Goal: Find specific page/section: Find specific page/section

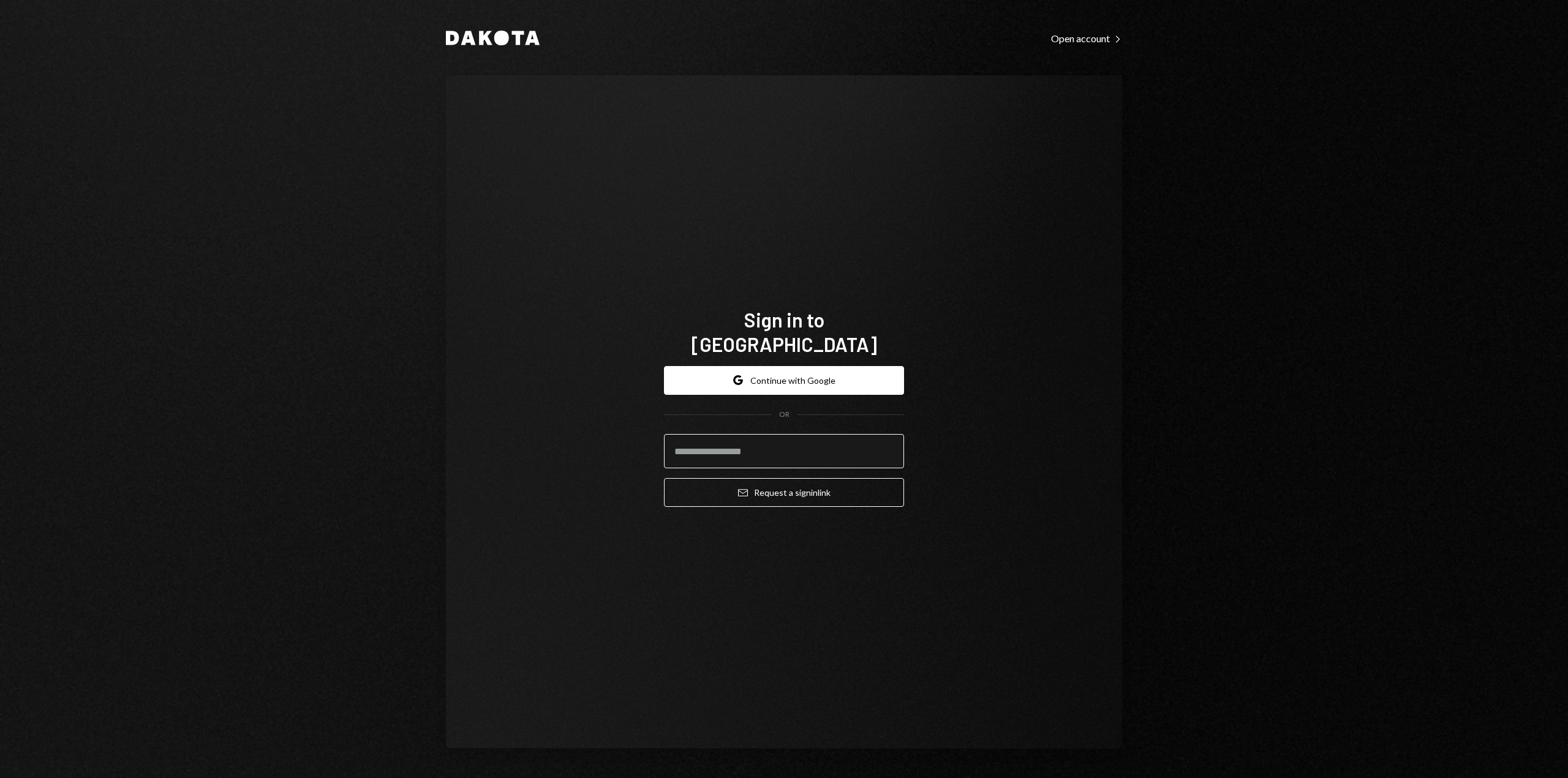
click at [864, 434] on input "email" at bounding box center [784, 451] width 240 height 35
type input "**********"
click at [824, 479] on button "Email Request a sign in link" at bounding box center [784, 492] width 240 height 28
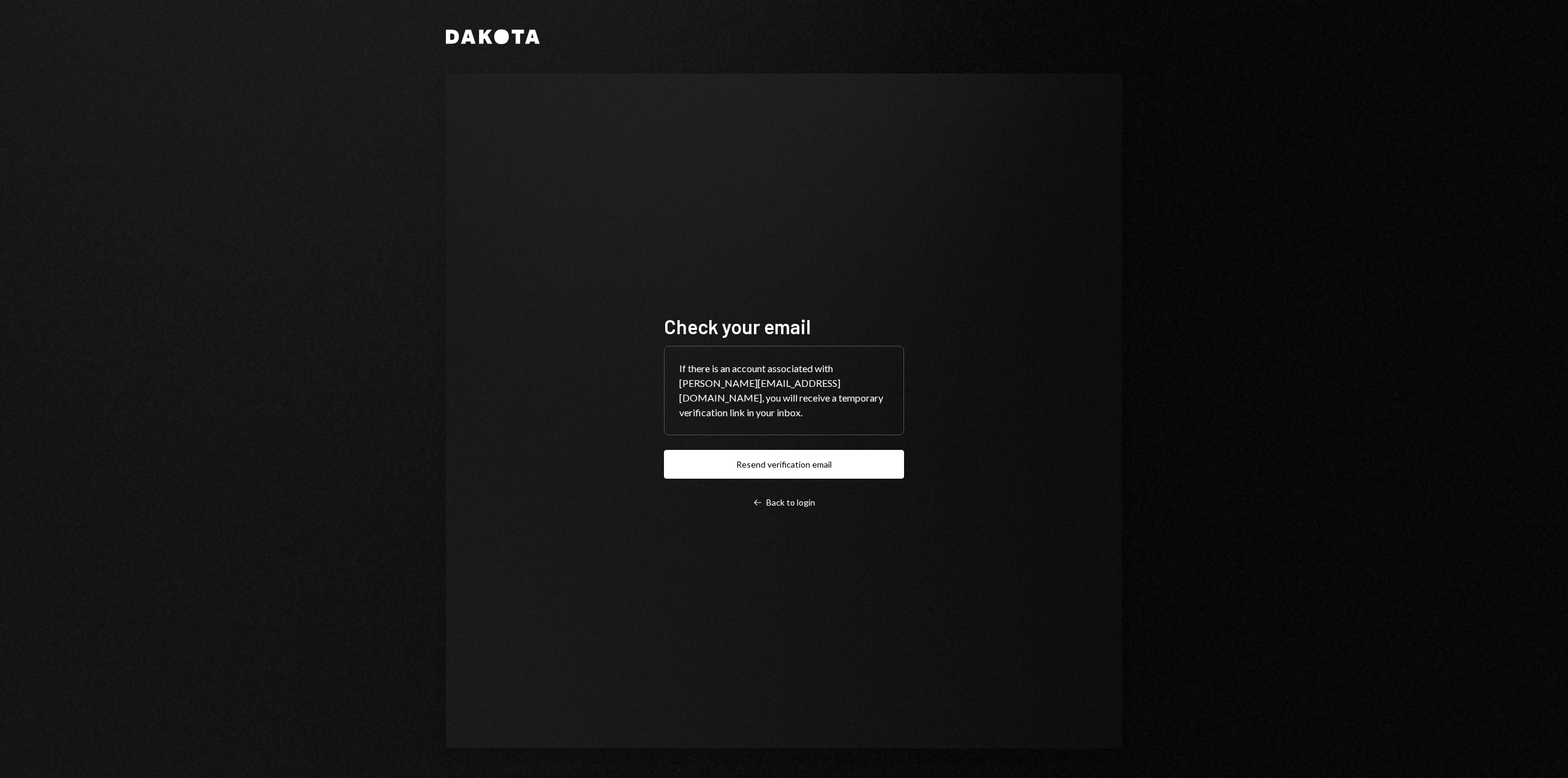
click at [960, 58] on div "Dakota Check your email If there is an account associated with [PERSON_NAME][EM…" at bounding box center [784, 389] width 735 height 778
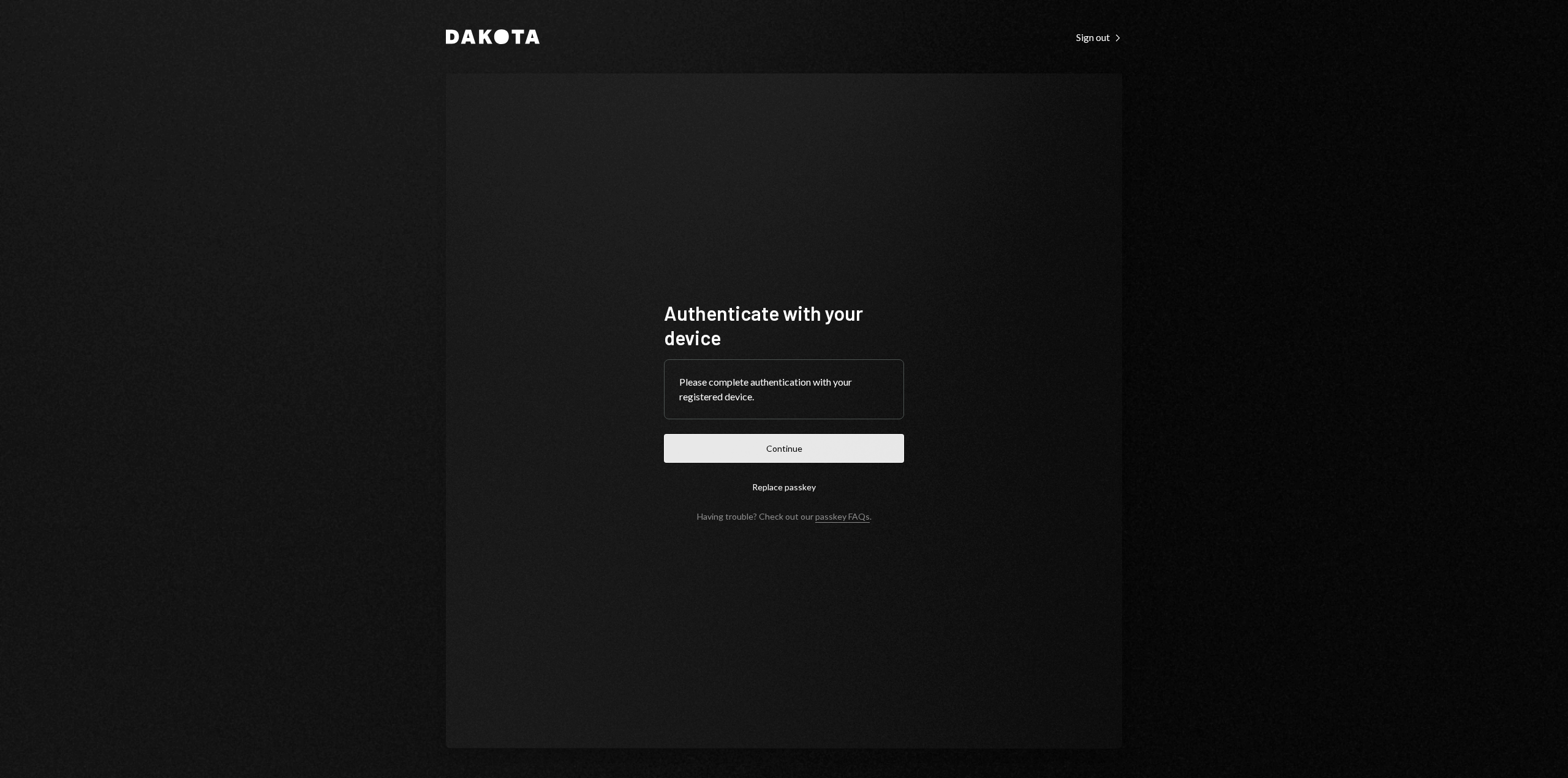
click at [874, 454] on button "Continue" at bounding box center [784, 448] width 240 height 28
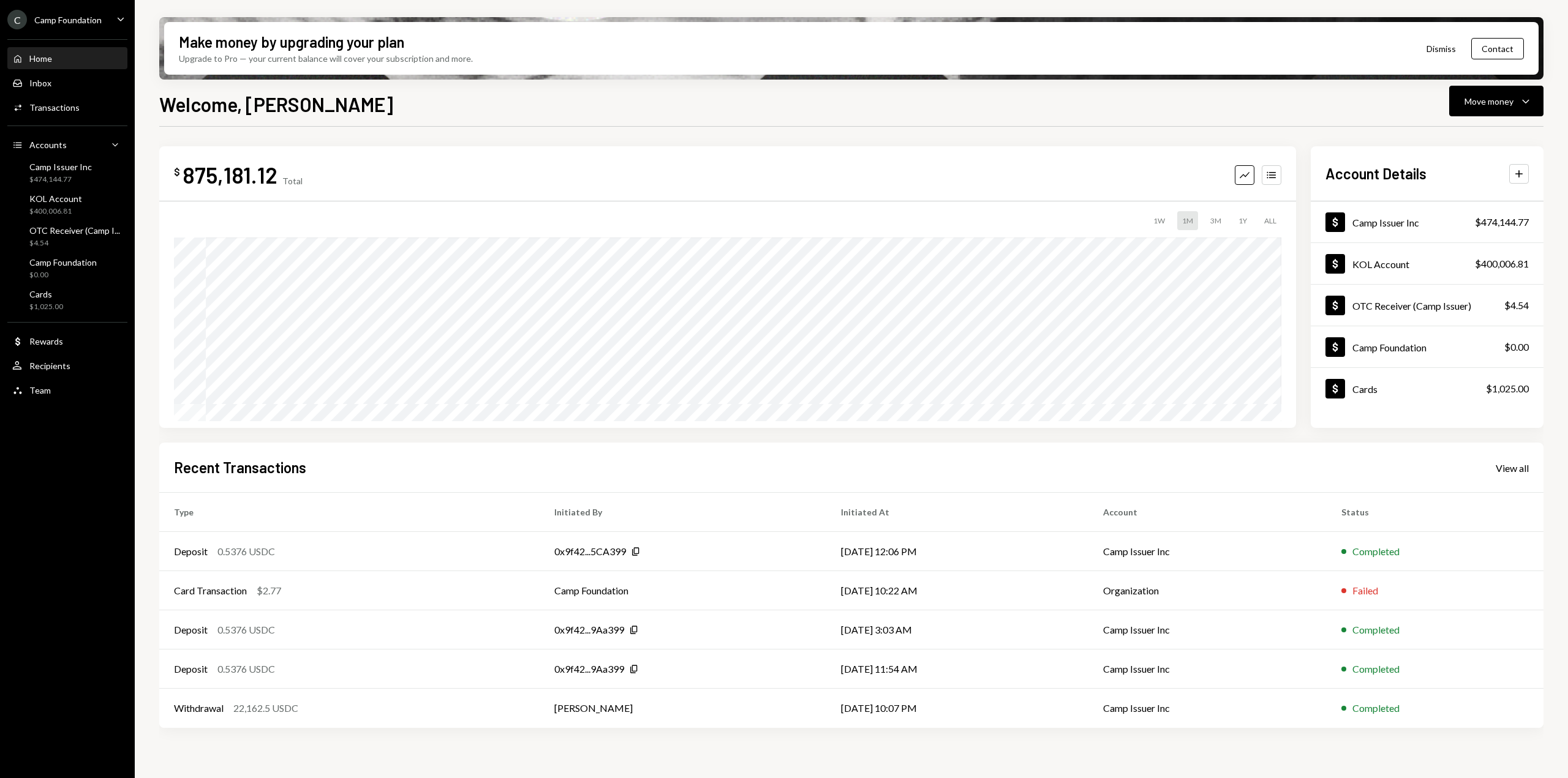
click at [99, 20] on div "Camp Foundation" at bounding box center [68, 20] width 68 height 11
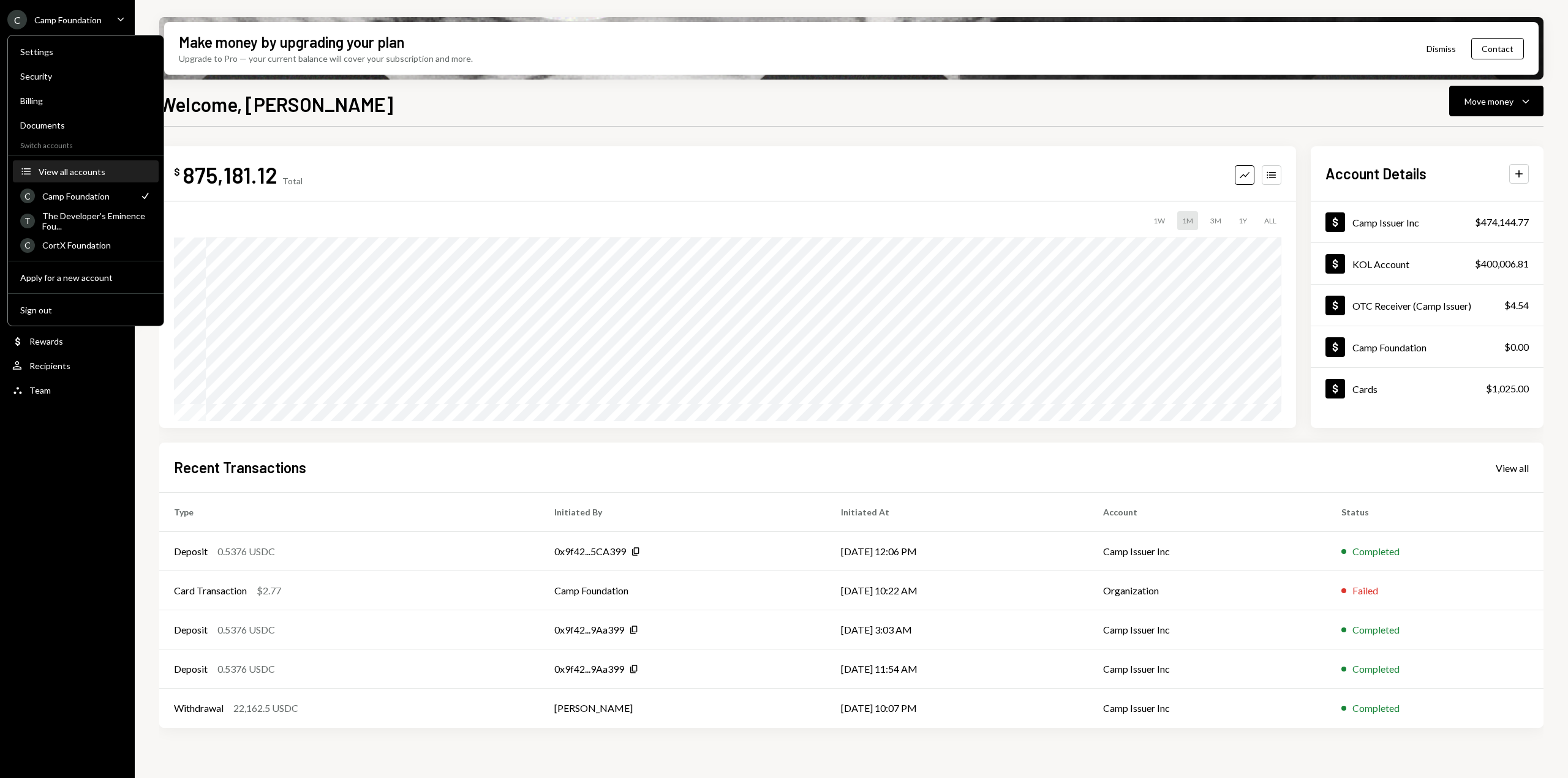
click at [96, 179] on button "Accounts View all accounts" at bounding box center [86, 171] width 146 height 22
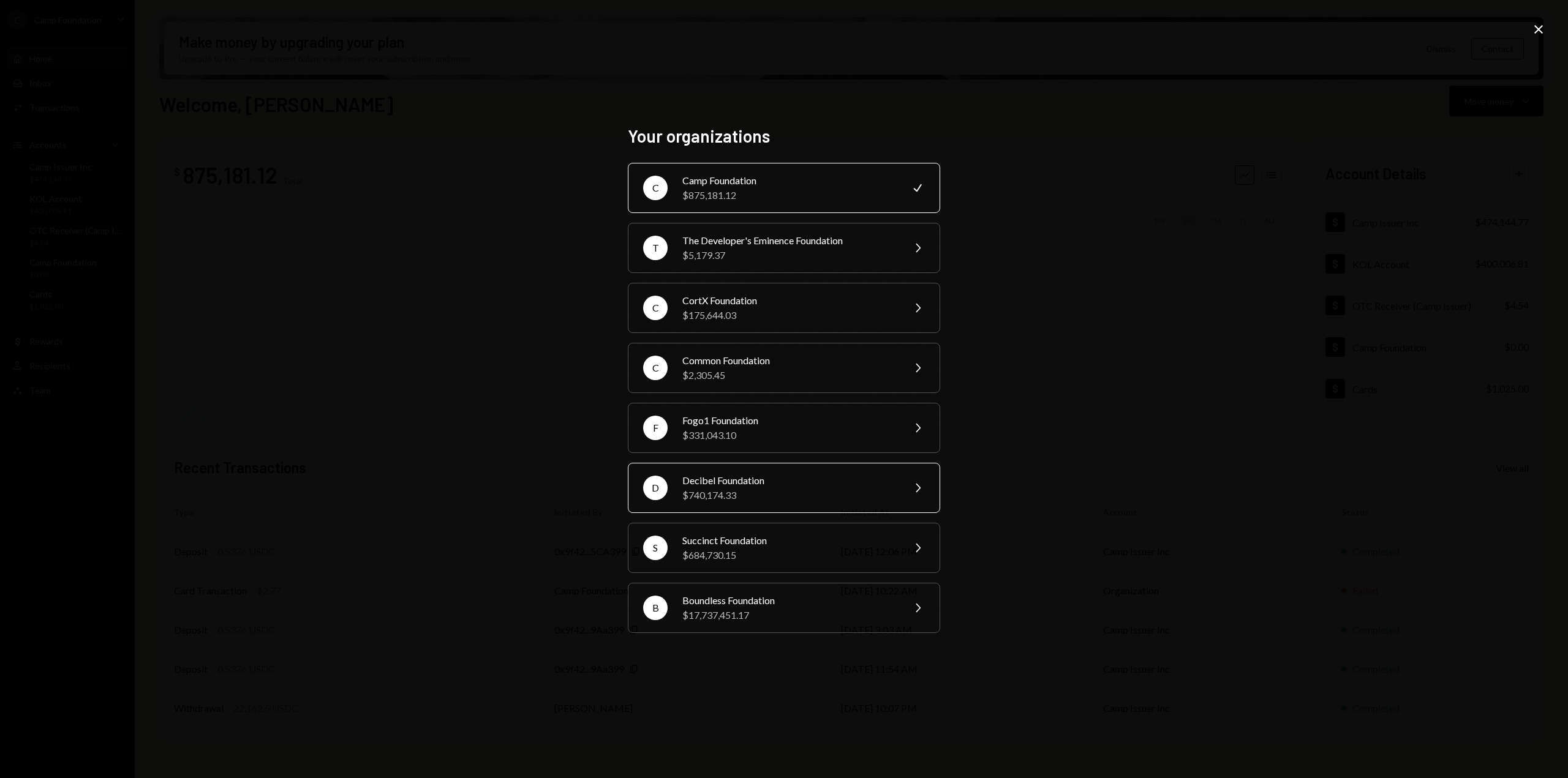
click at [803, 501] on div "$740,174.33" at bounding box center [788, 495] width 213 height 15
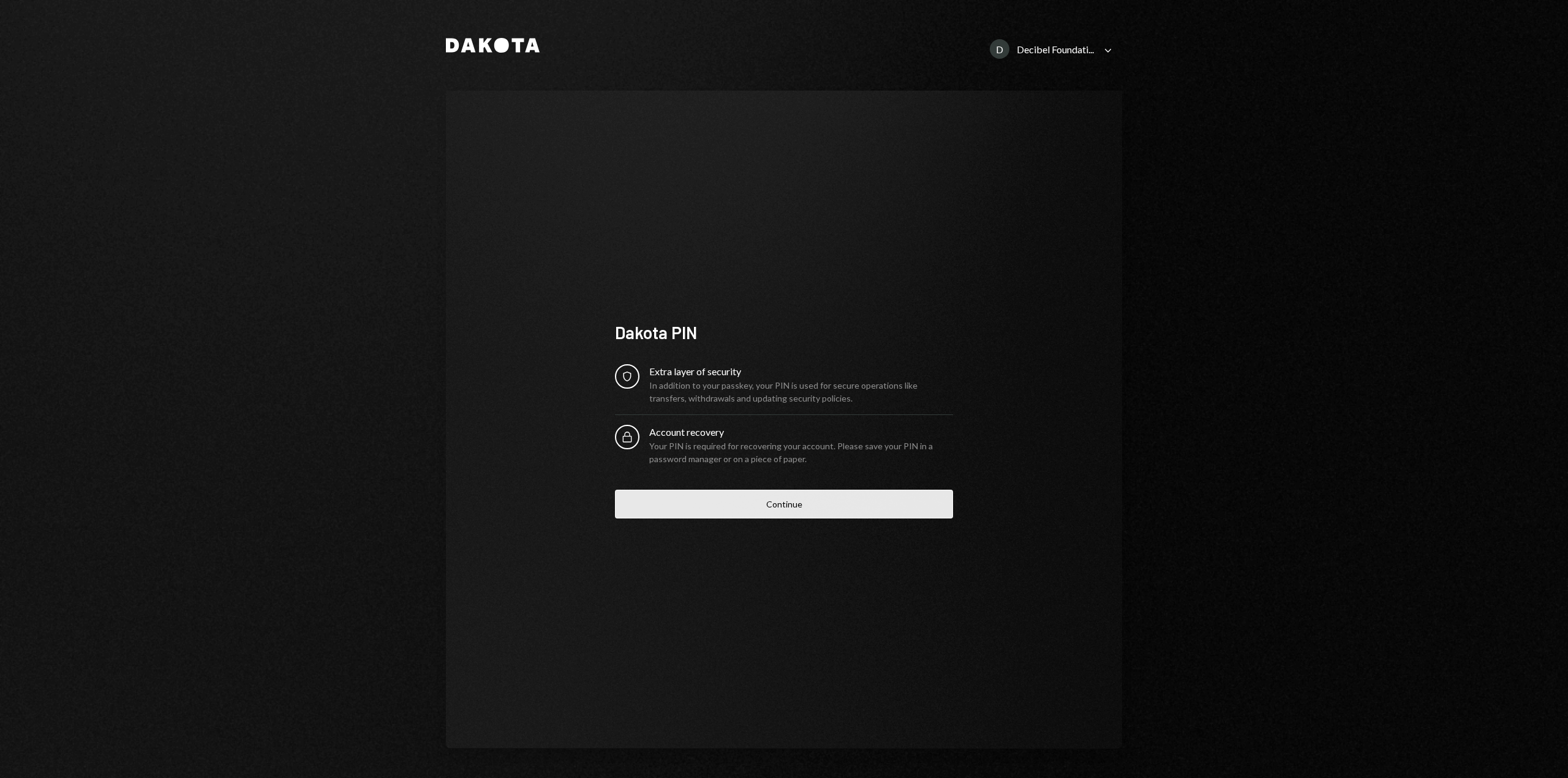
click at [802, 504] on button "Continue" at bounding box center [784, 504] width 338 height 28
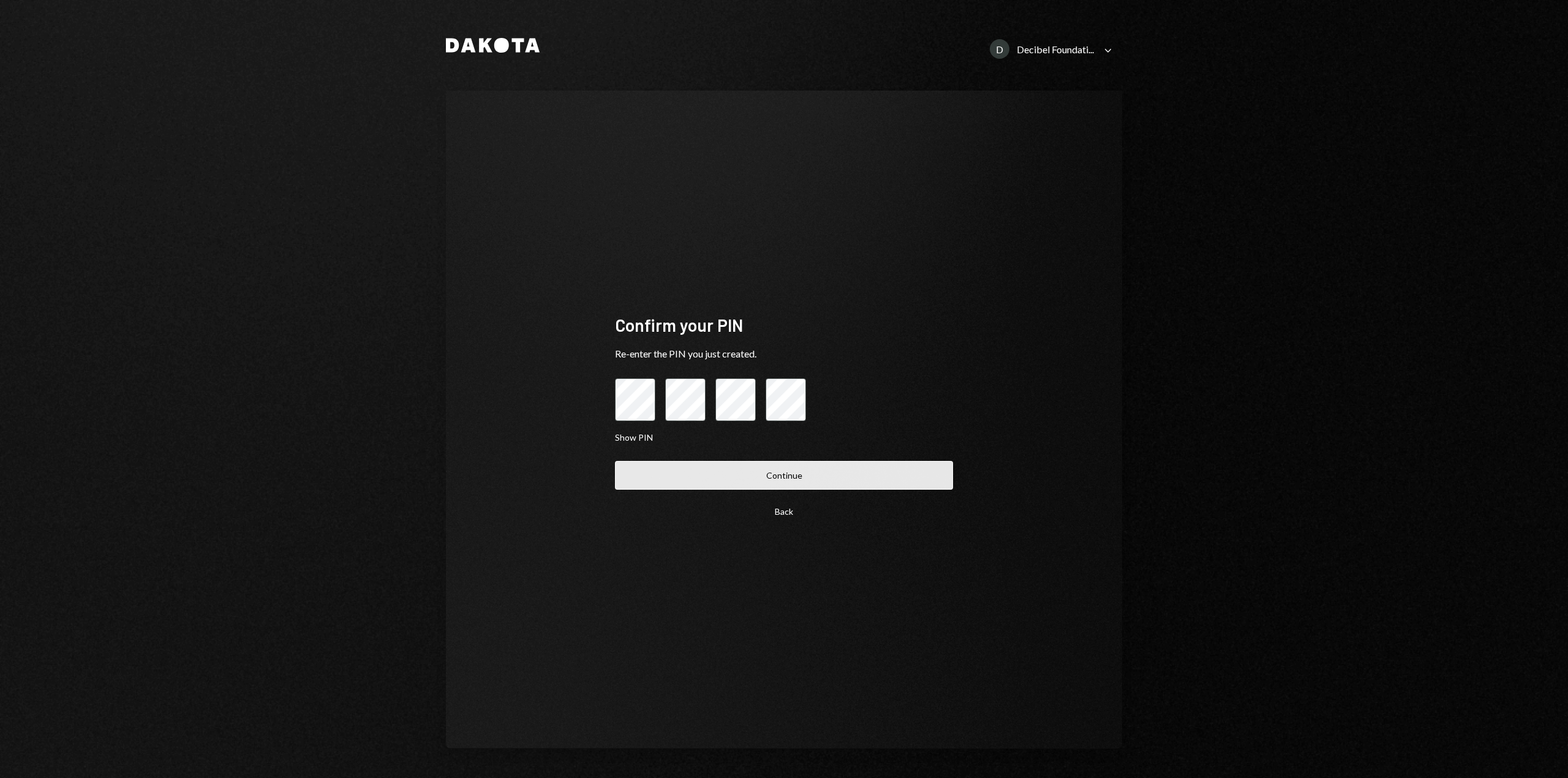
click at [734, 483] on button "Continue" at bounding box center [784, 475] width 338 height 28
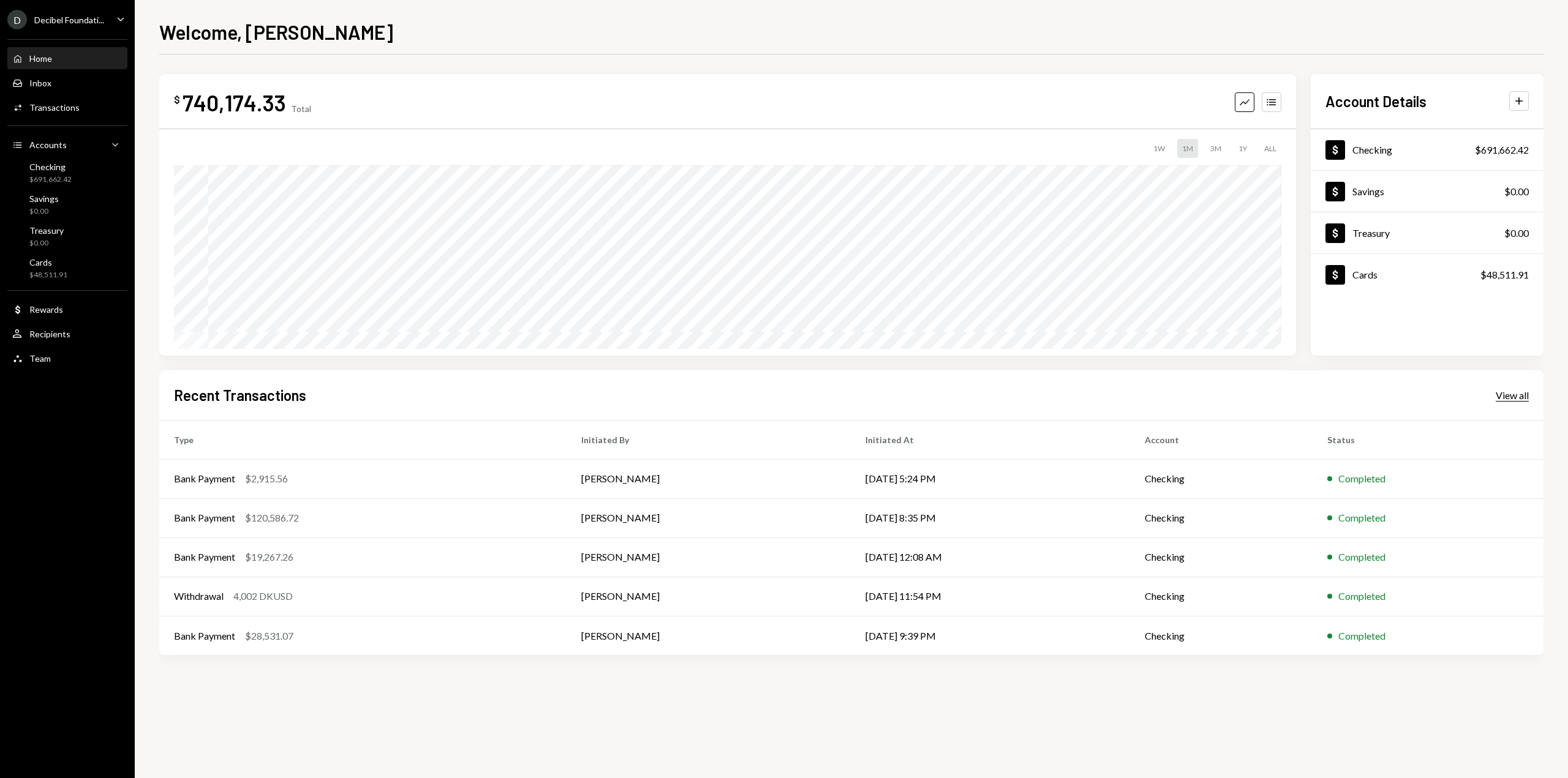
click at [1515, 397] on div "View all" at bounding box center [1512, 396] width 33 height 12
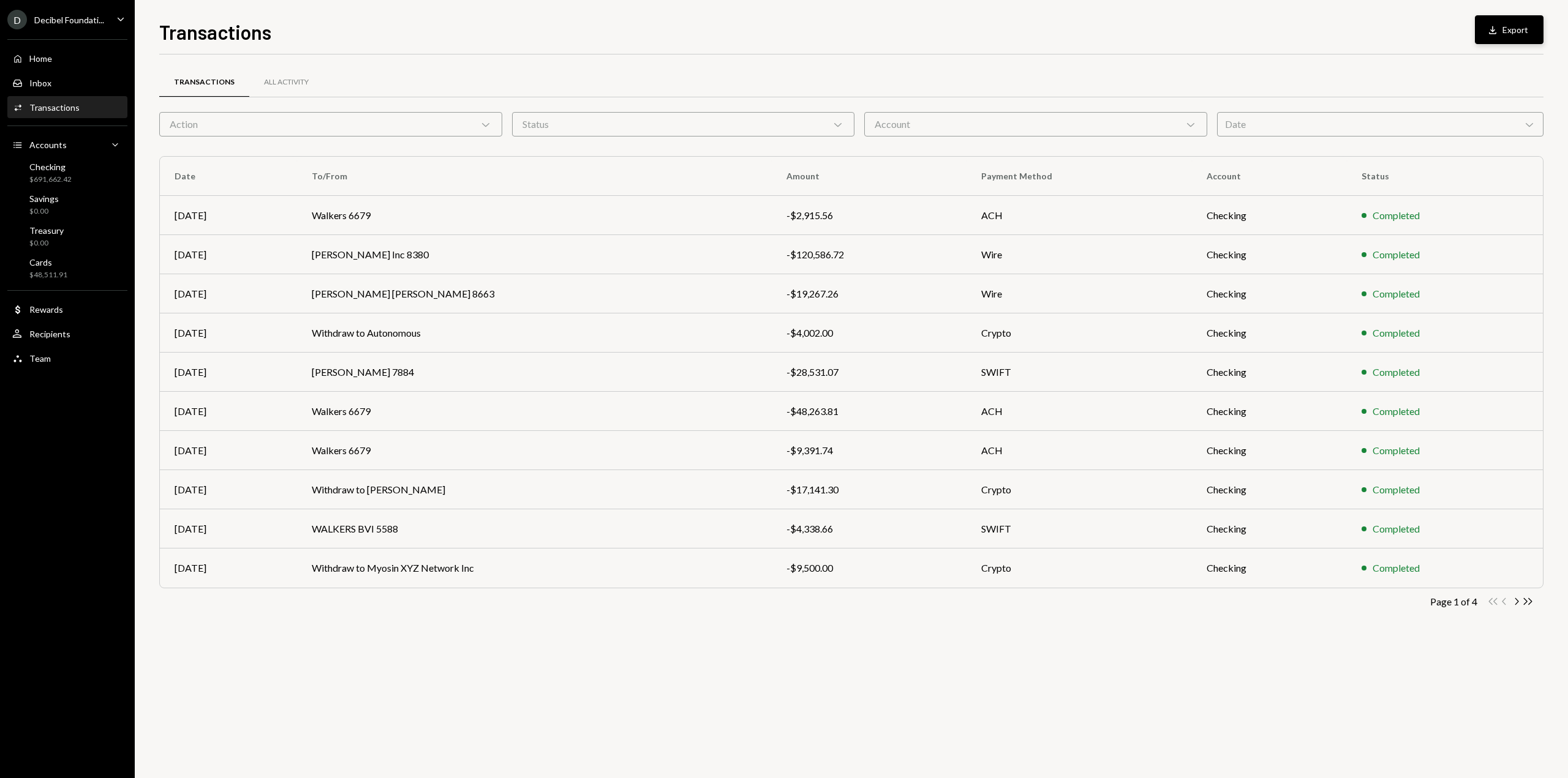
click at [1502, 32] on div "Download" at bounding box center [1494, 30] width 16 height 12
click at [71, 58] on div "Home Home" at bounding box center [67, 58] width 110 height 11
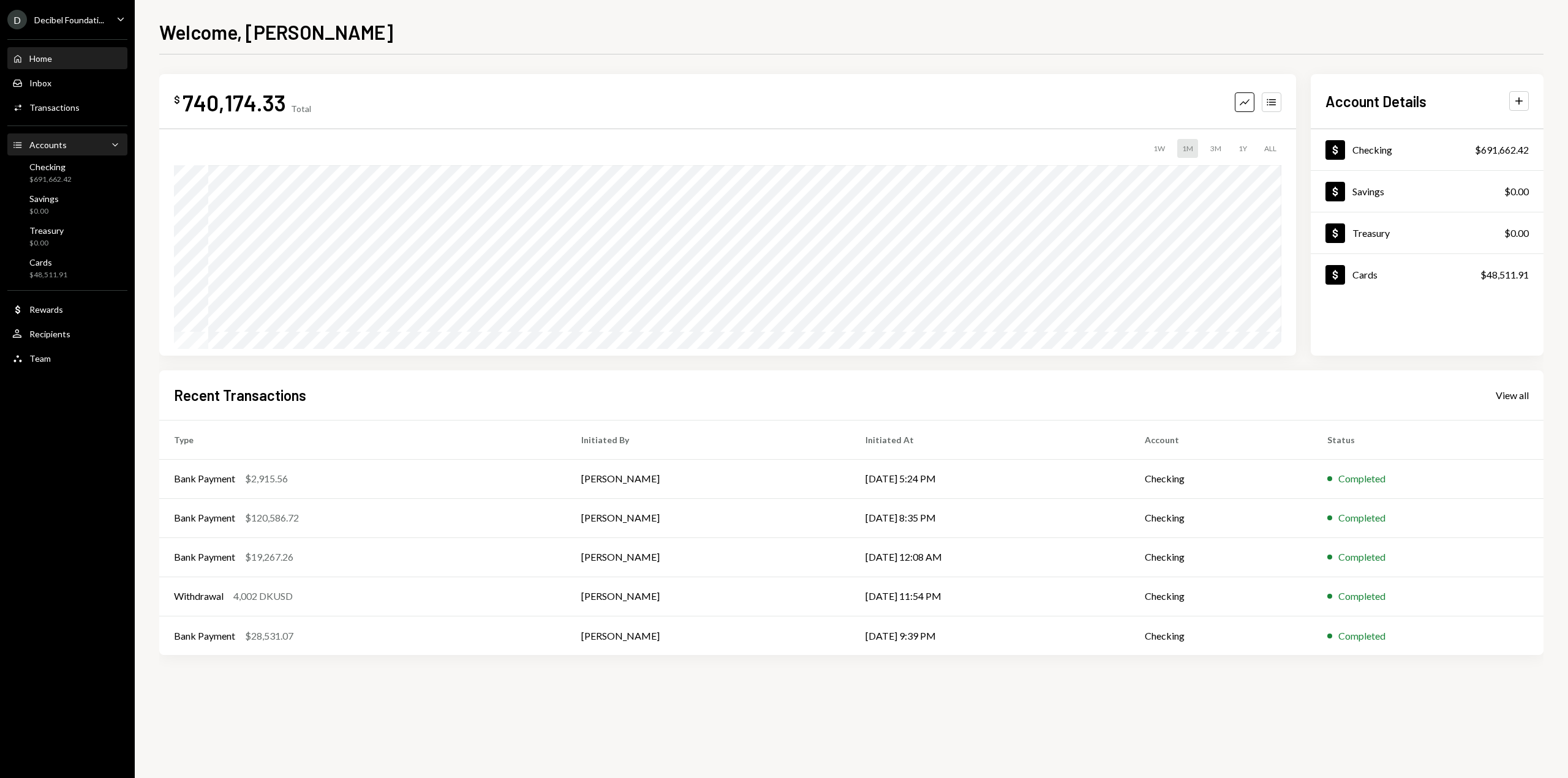
click at [84, 140] on div "Accounts Accounts Caret Down" at bounding box center [67, 145] width 110 height 14
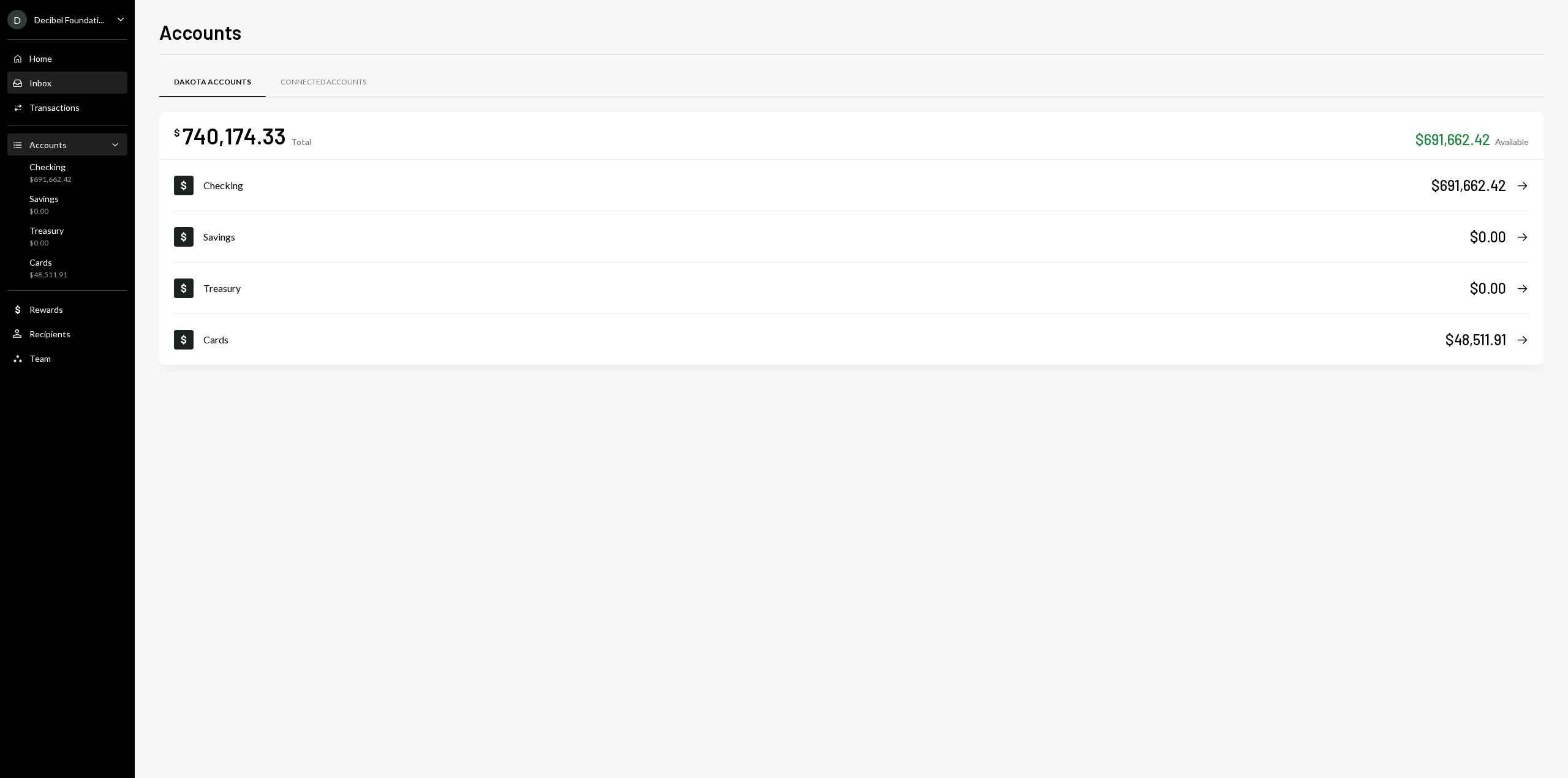
click at [85, 71] on link "Inbox Inbox" at bounding box center [68, 82] width 120 height 22
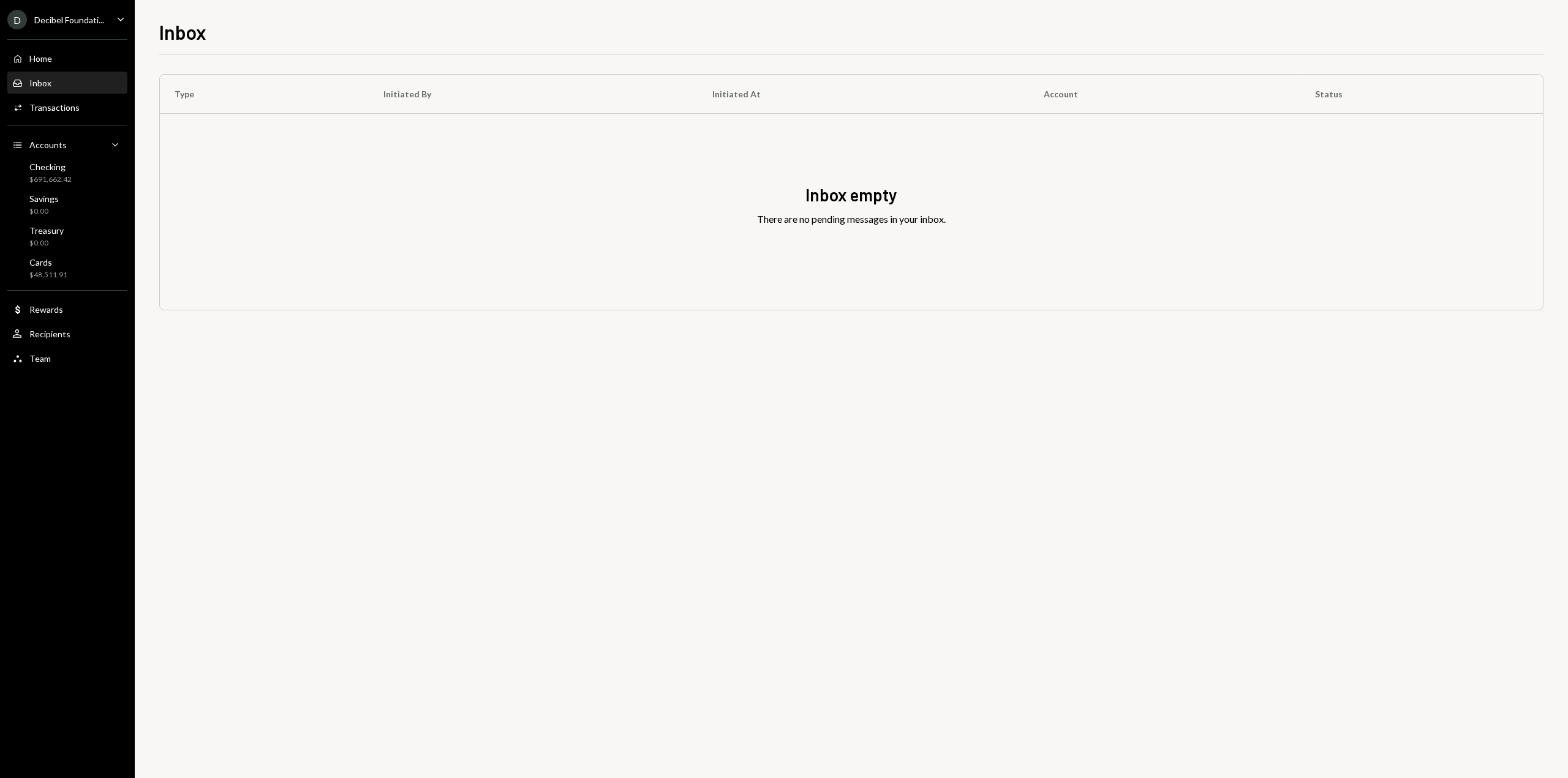
click at [85, 67] on div "Home Home" at bounding box center [67, 58] width 110 height 21
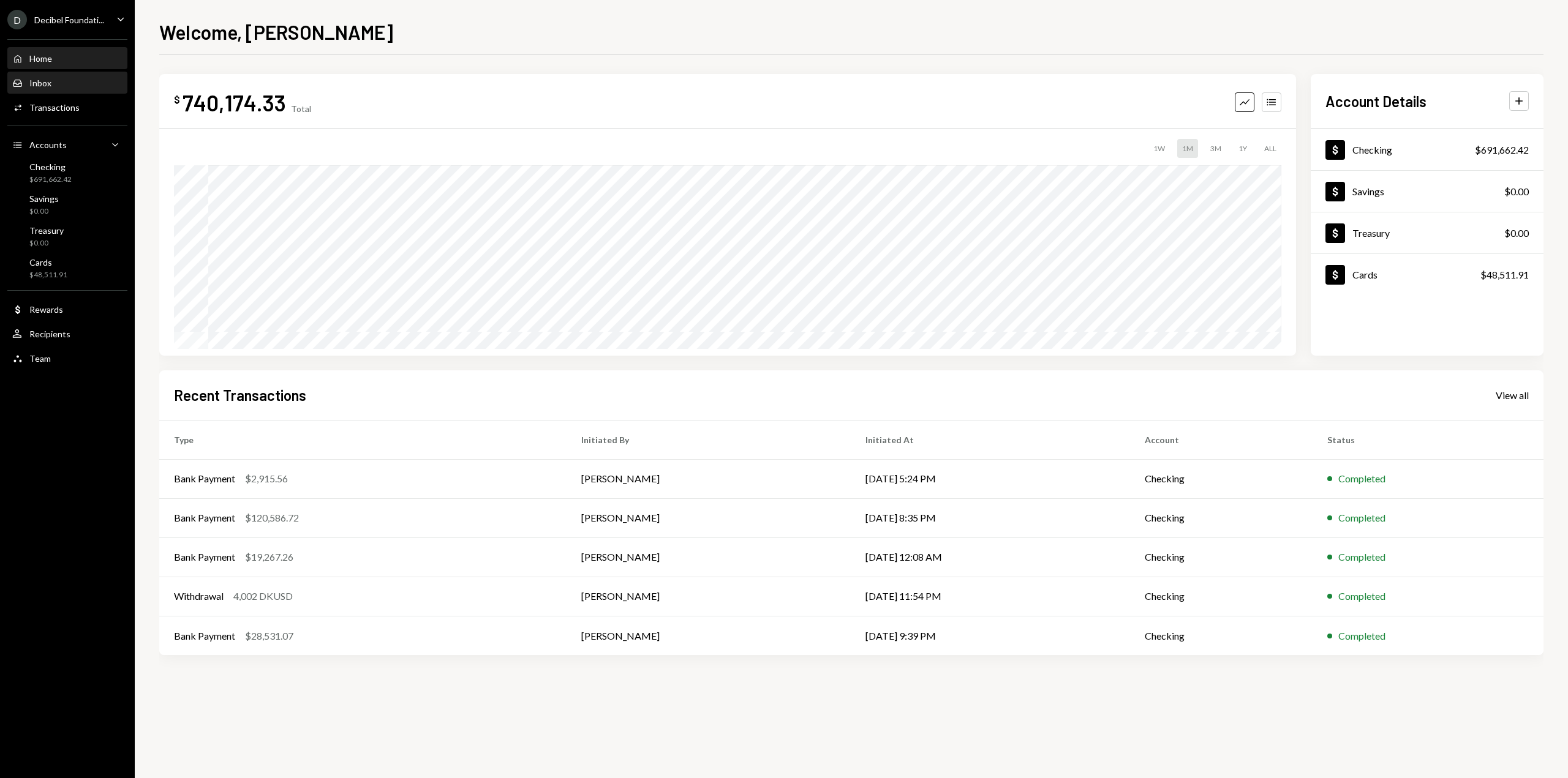
click at [72, 85] on div "Inbox Inbox" at bounding box center [67, 83] width 110 height 11
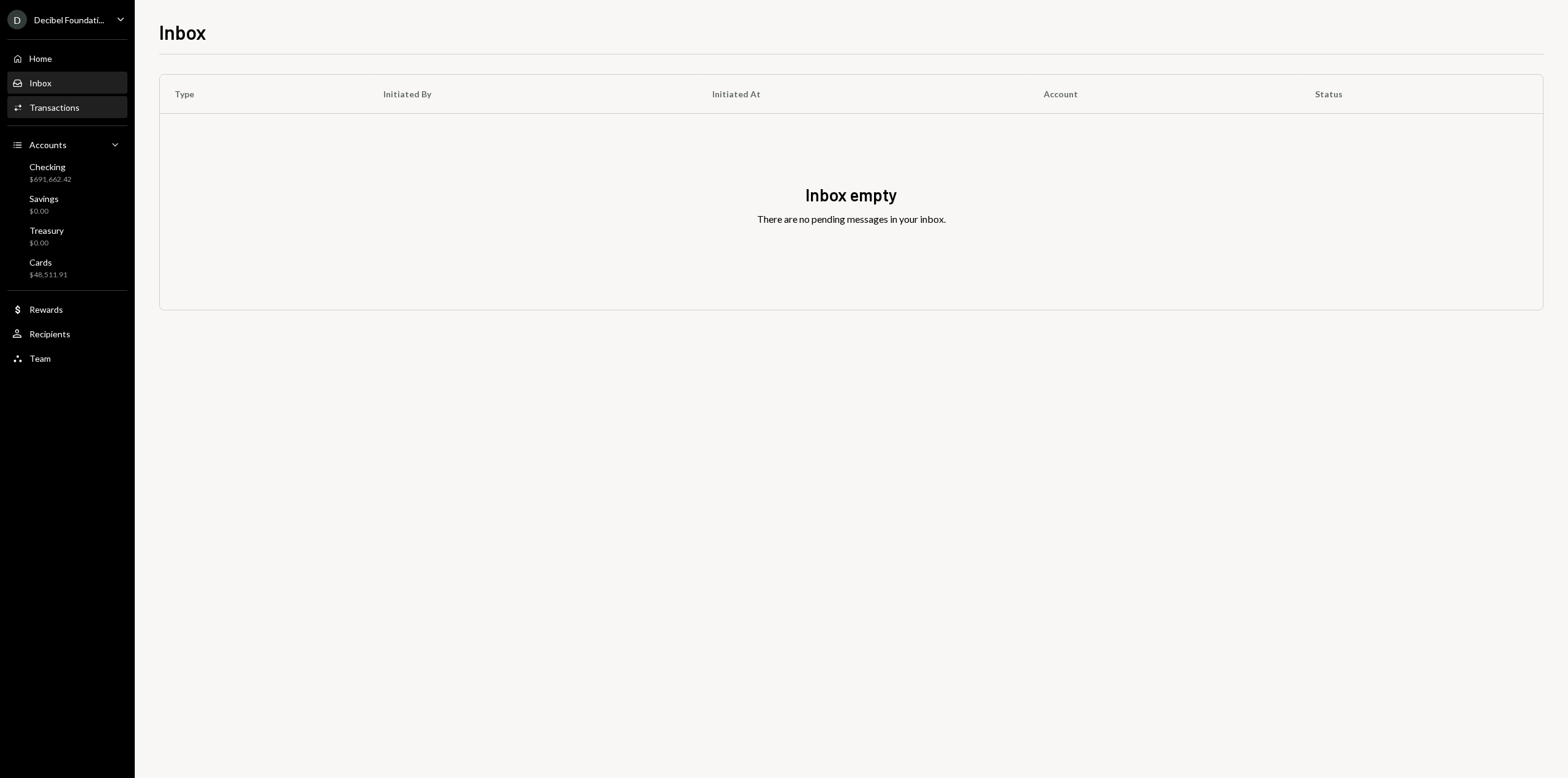
click at [75, 116] on div "Activities Transactions" at bounding box center [67, 108] width 110 height 21
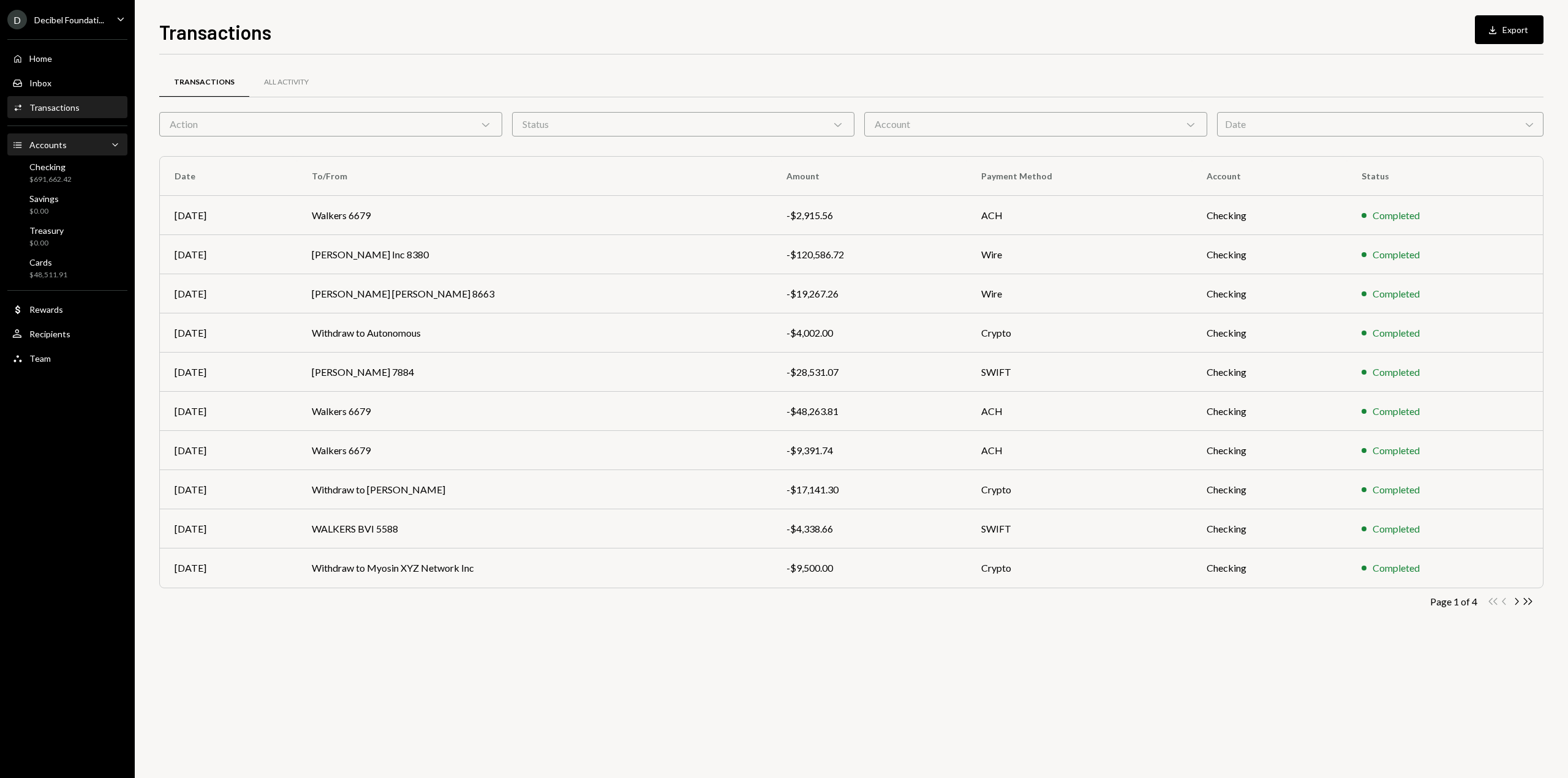
click at [87, 141] on div "Accounts Accounts Caret Down" at bounding box center [67, 145] width 110 height 14
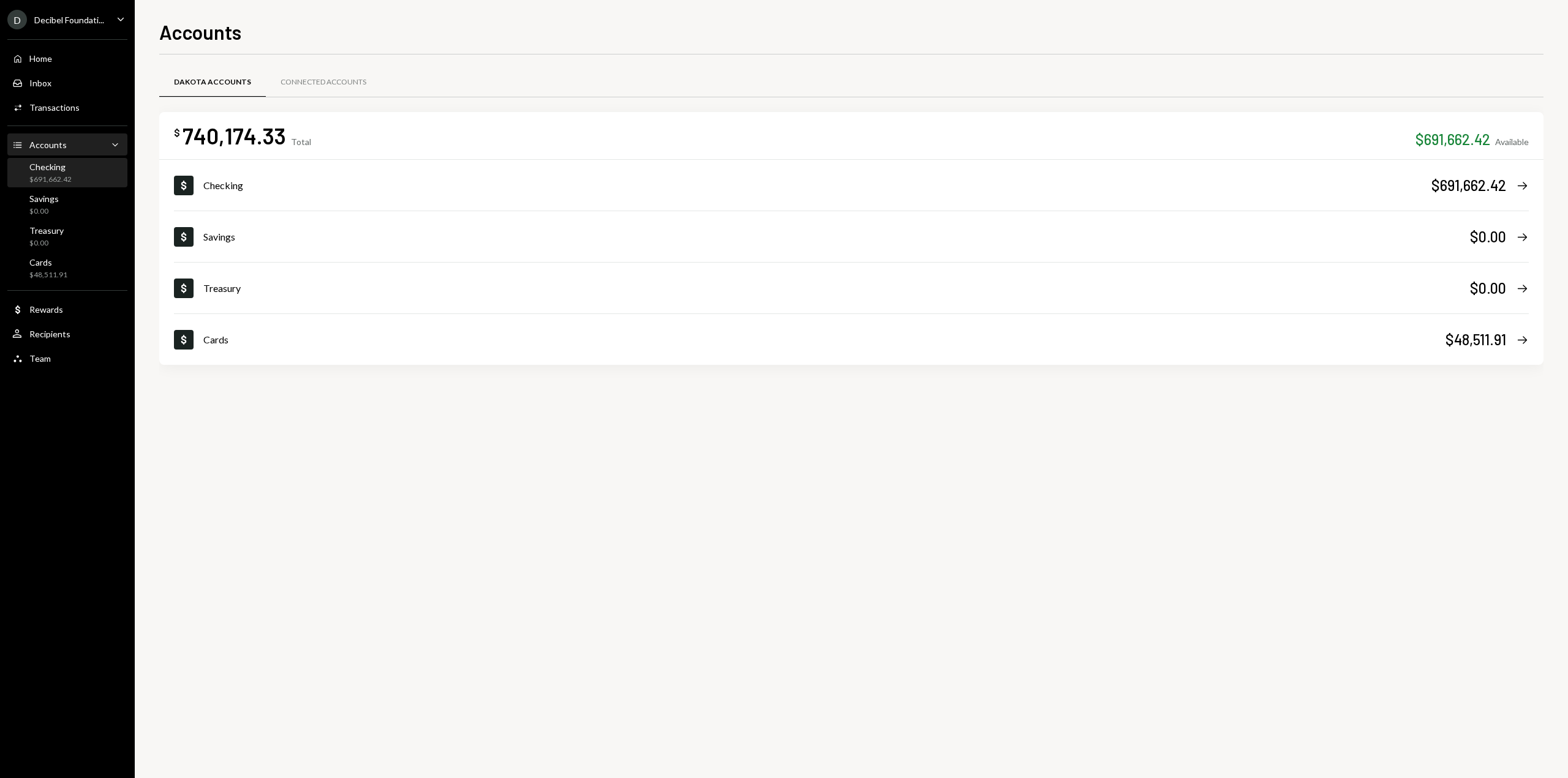
click at [58, 164] on div "Checking" at bounding box center [50, 167] width 42 height 11
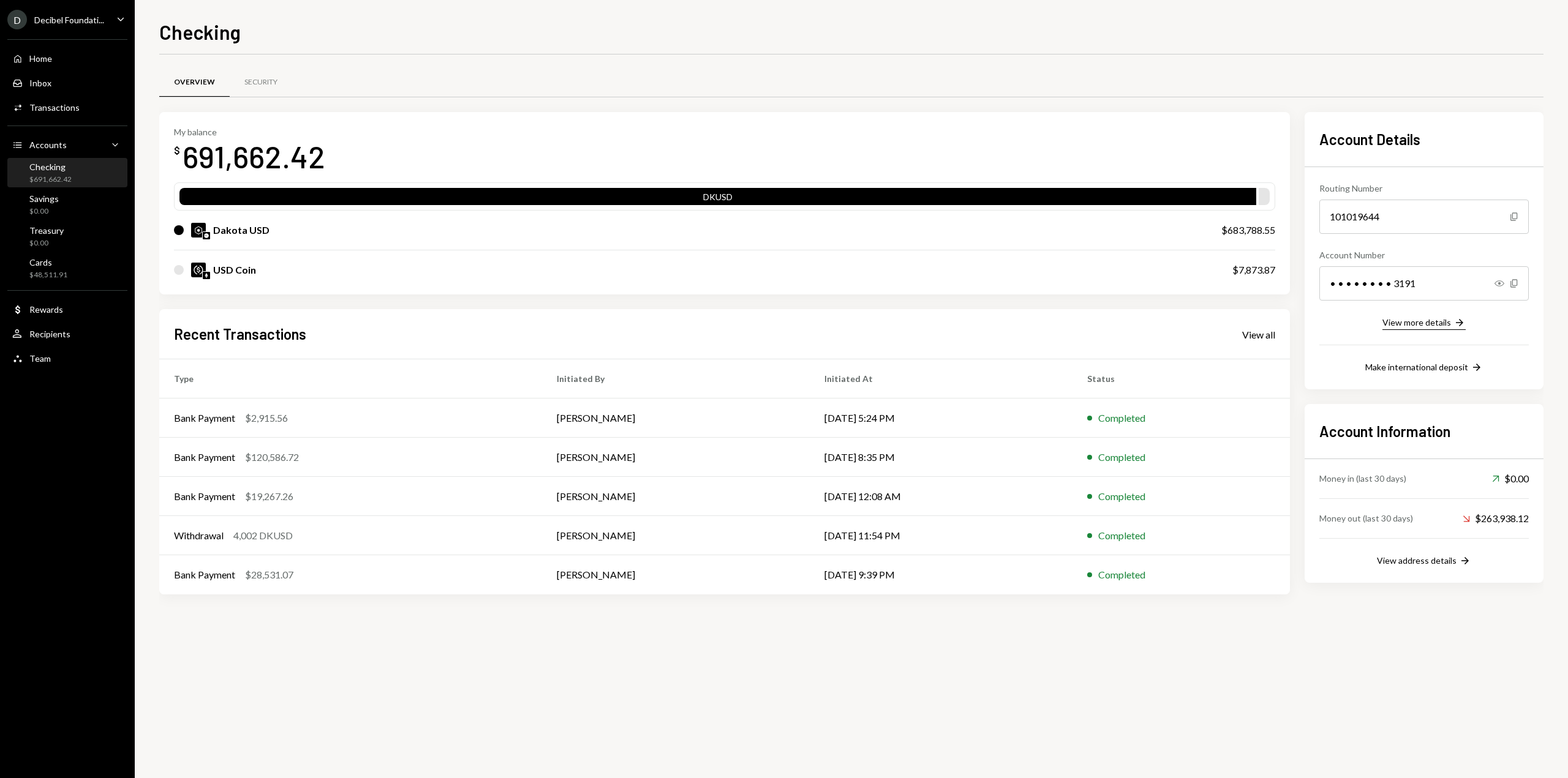
click at [1453, 326] on icon "Right Arrow" at bounding box center [1460, 323] width 12 height 12
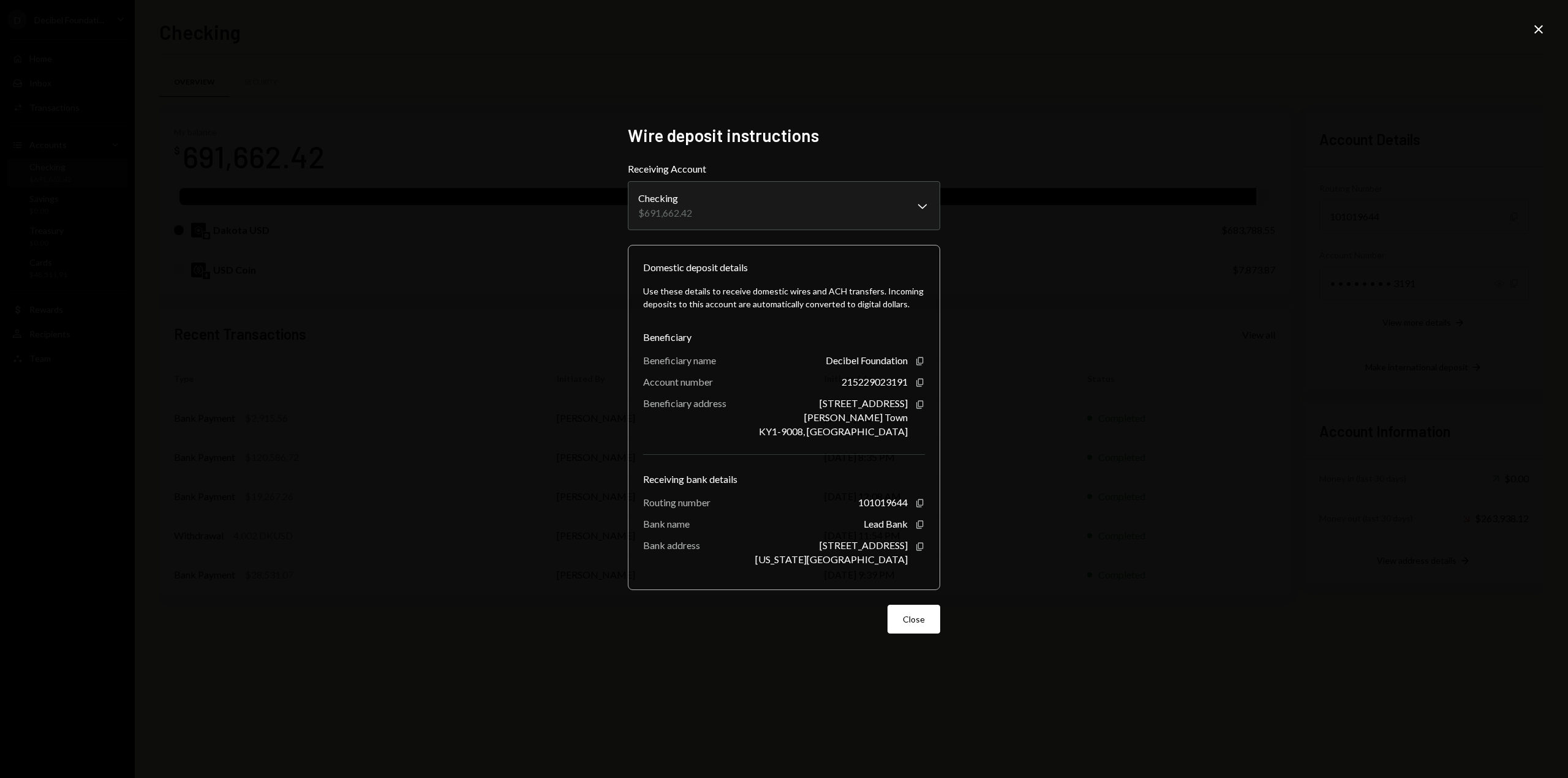
click at [1097, 321] on div "**********" at bounding box center [784, 389] width 1568 height 778
click at [977, 194] on div "**********" at bounding box center [784, 389] width 1568 height 778
click at [1541, 25] on icon "Close" at bounding box center [1538, 29] width 15 height 15
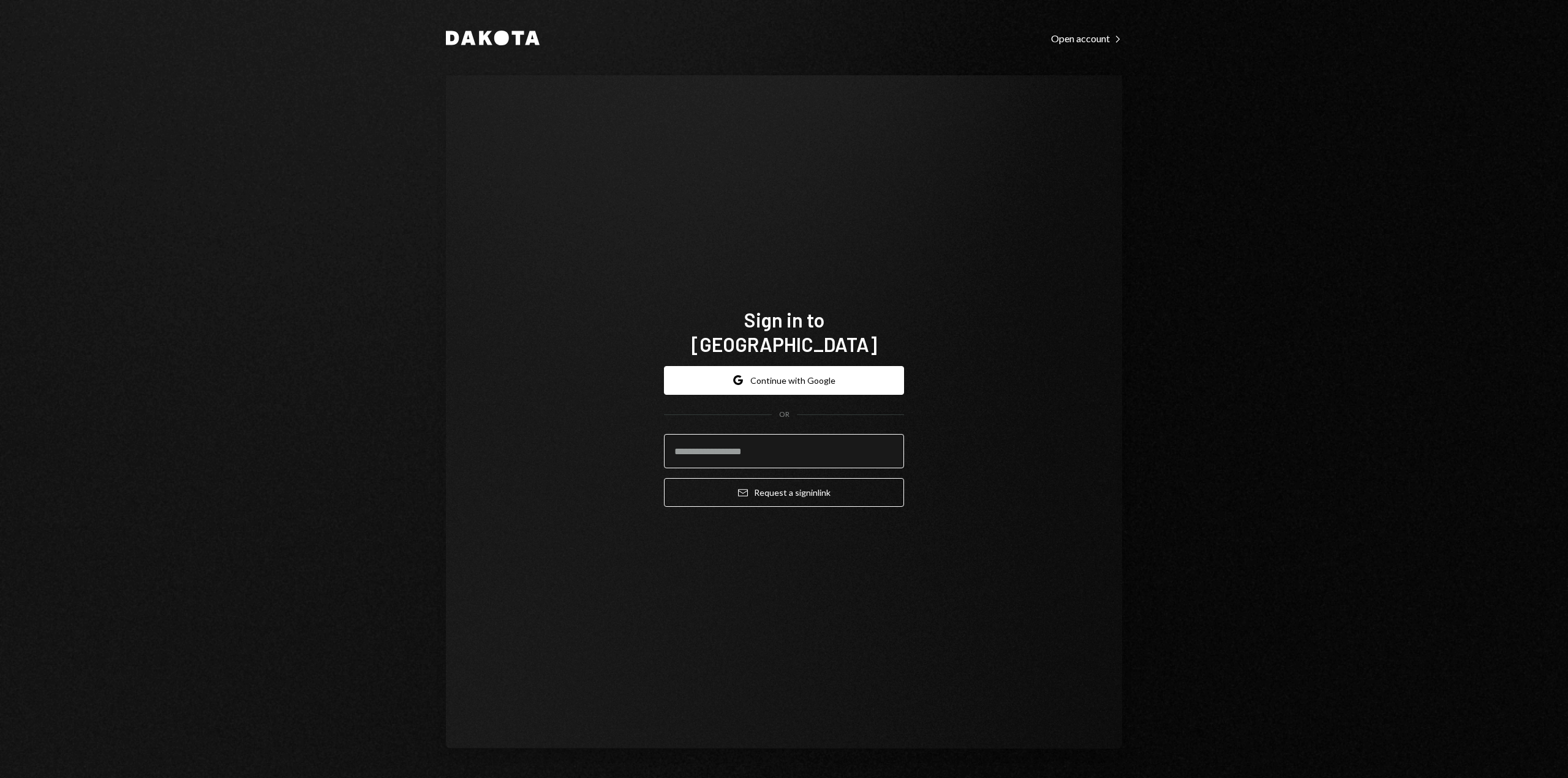
click at [835, 434] on input "email" at bounding box center [784, 451] width 240 height 35
type input "**********"
click at [814, 480] on button "Email Request a sign in link" at bounding box center [784, 492] width 240 height 28
